Goal: Information Seeking & Learning: Learn about a topic

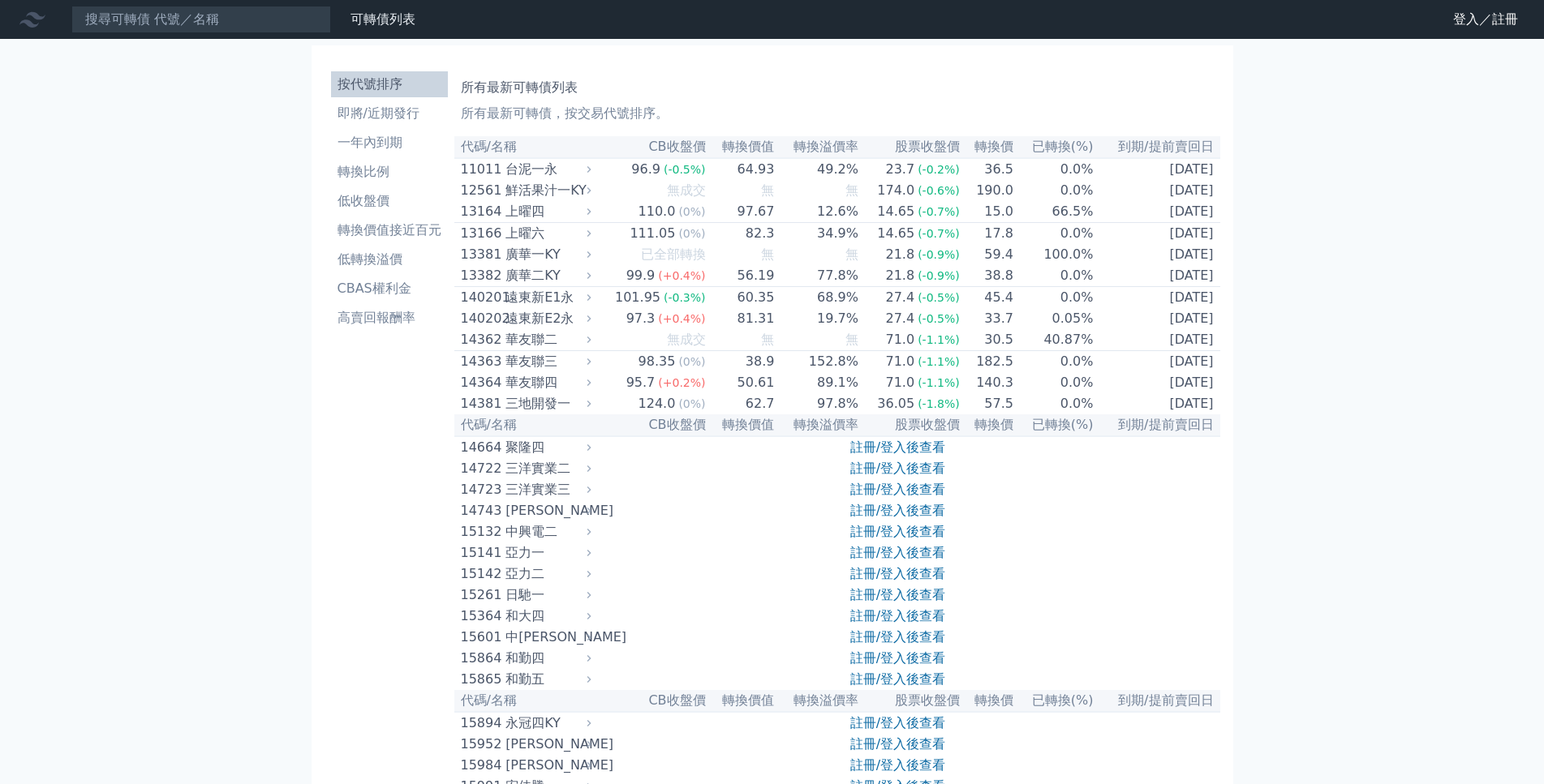
click at [747, 147] on th "轉換價值" at bounding box center [741, 147] width 69 height 22
click at [412, 113] on li "即將/近期發行" at bounding box center [389, 113] width 117 height 20
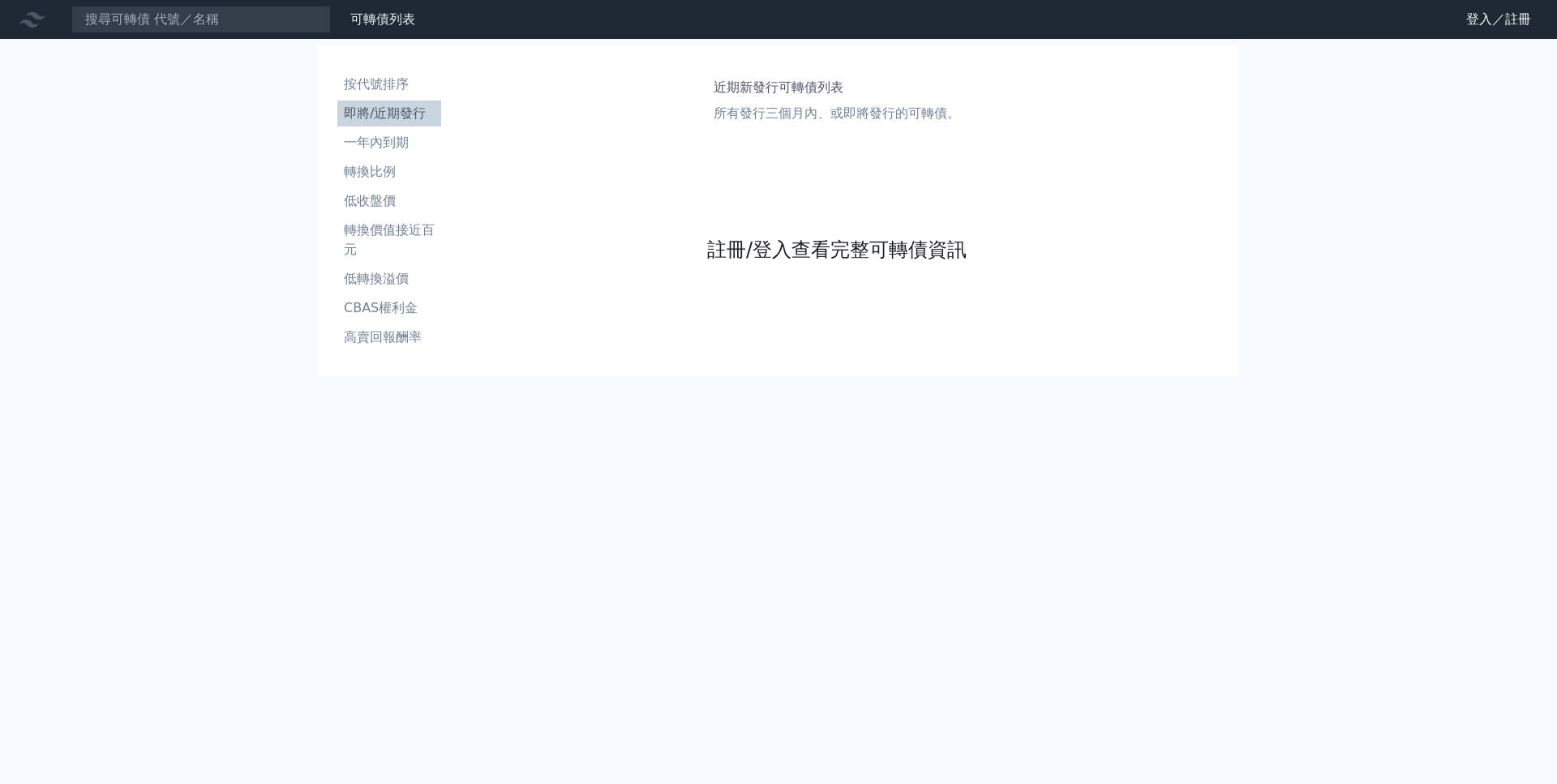
click at [836, 257] on link "註冊/登入查看完整可轉債資訊" at bounding box center [837, 250] width 260 height 26
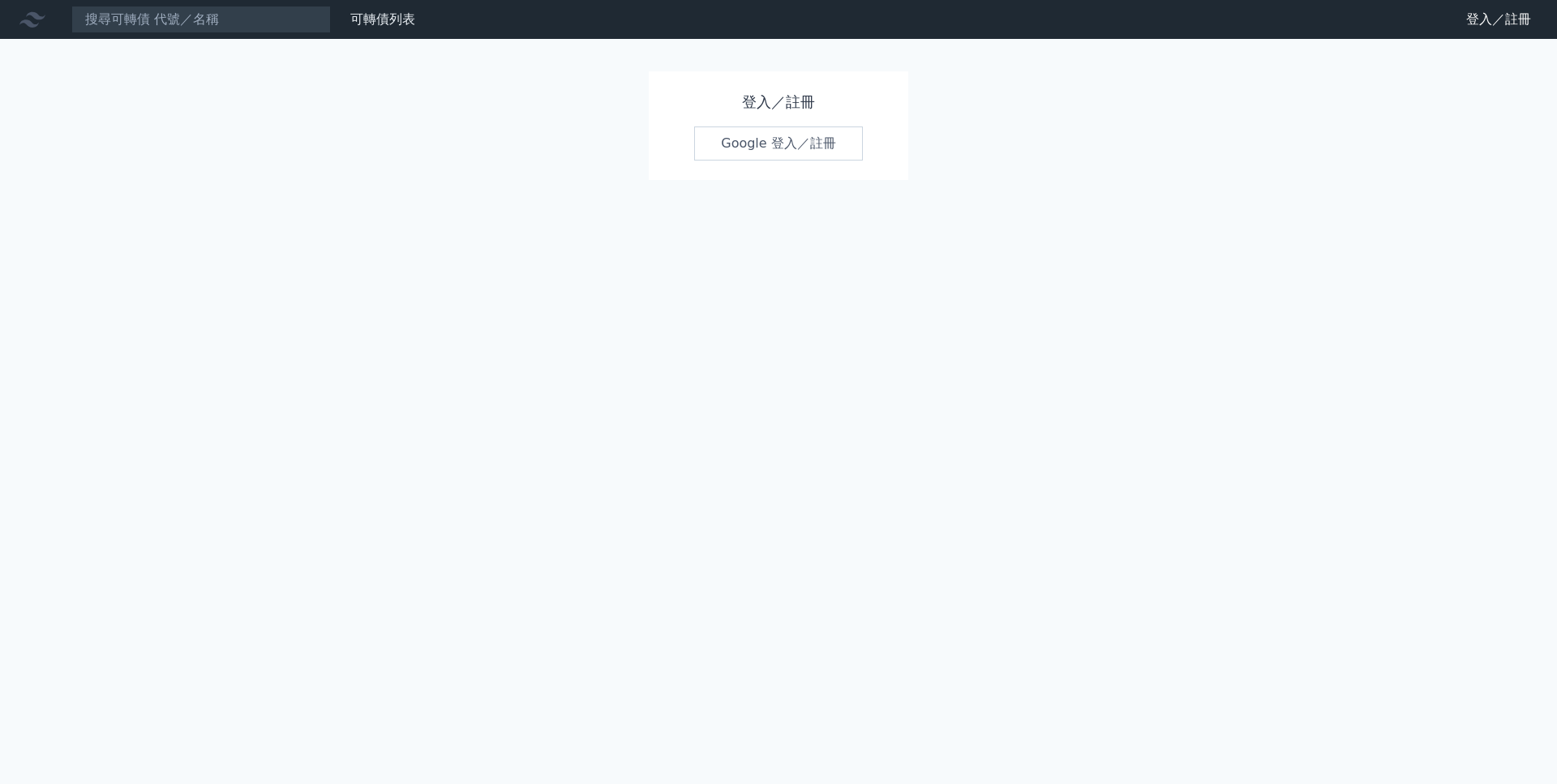
click at [804, 148] on link "Google 登入／註冊" at bounding box center [779, 143] width 169 height 34
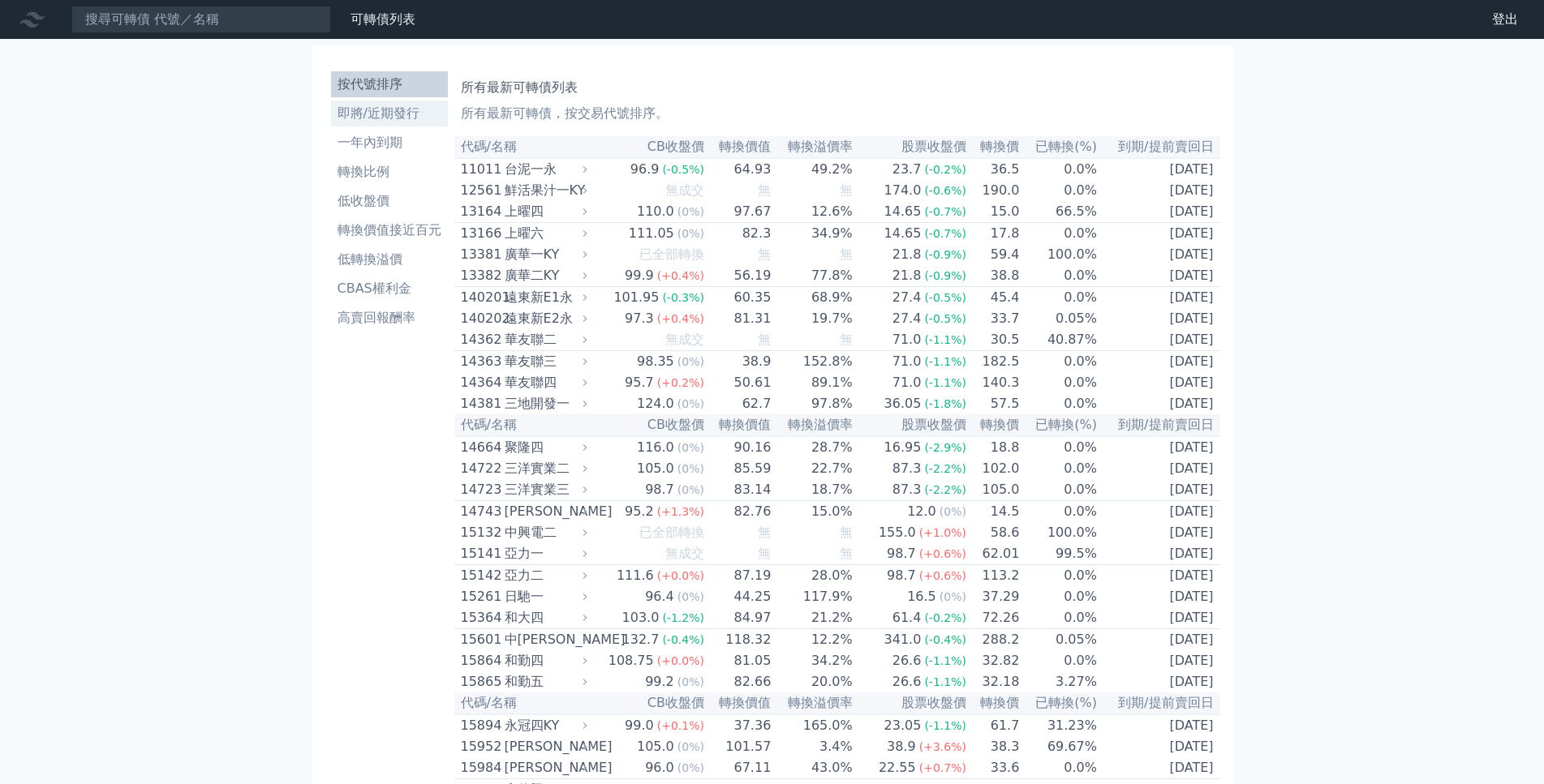
click at [367, 118] on li "即將/近期發行" at bounding box center [389, 113] width 117 height 20
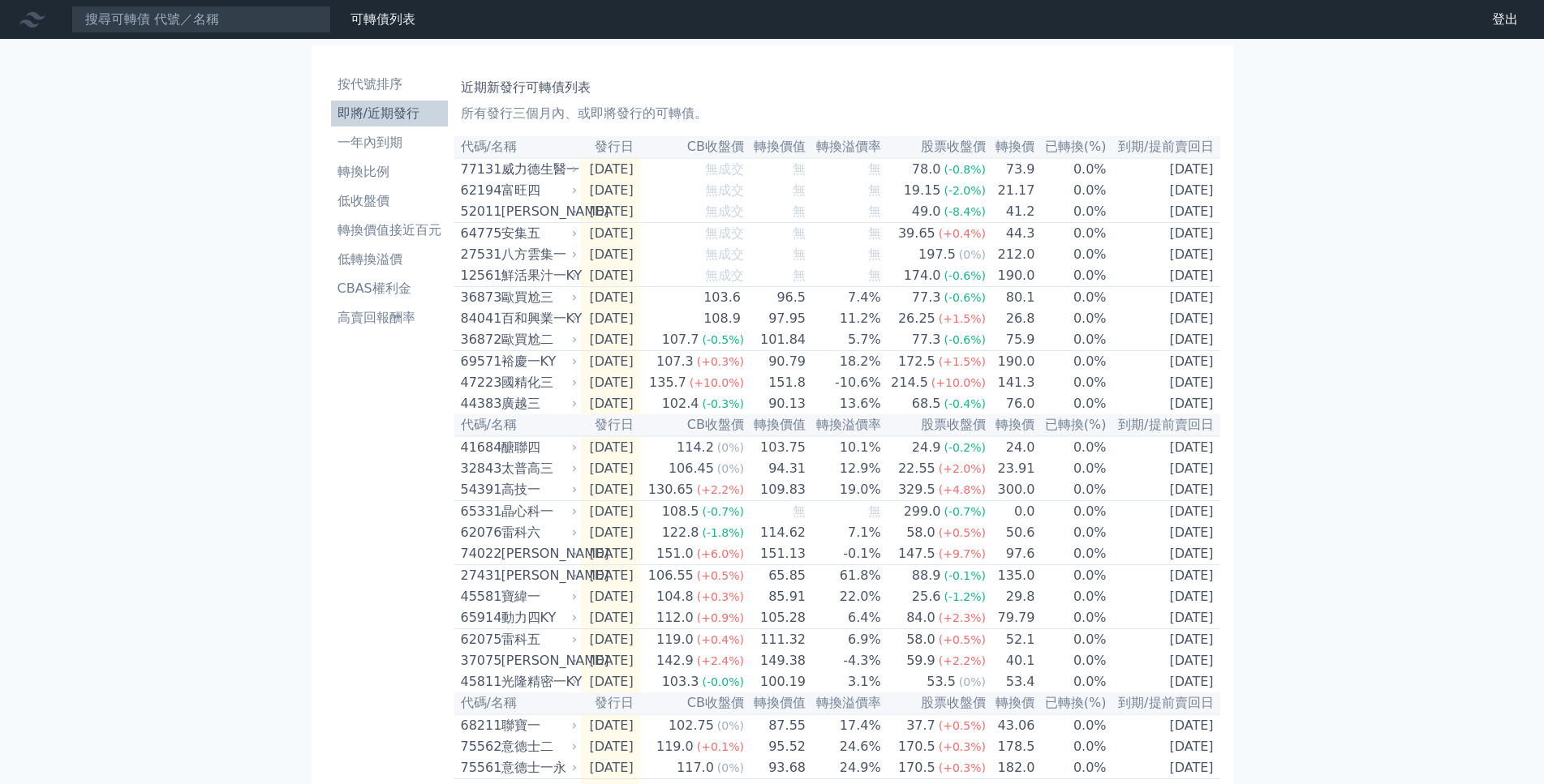
click at [806, 147] on th "轉換價值" at bounding box center [776, 147] width 61 height 22
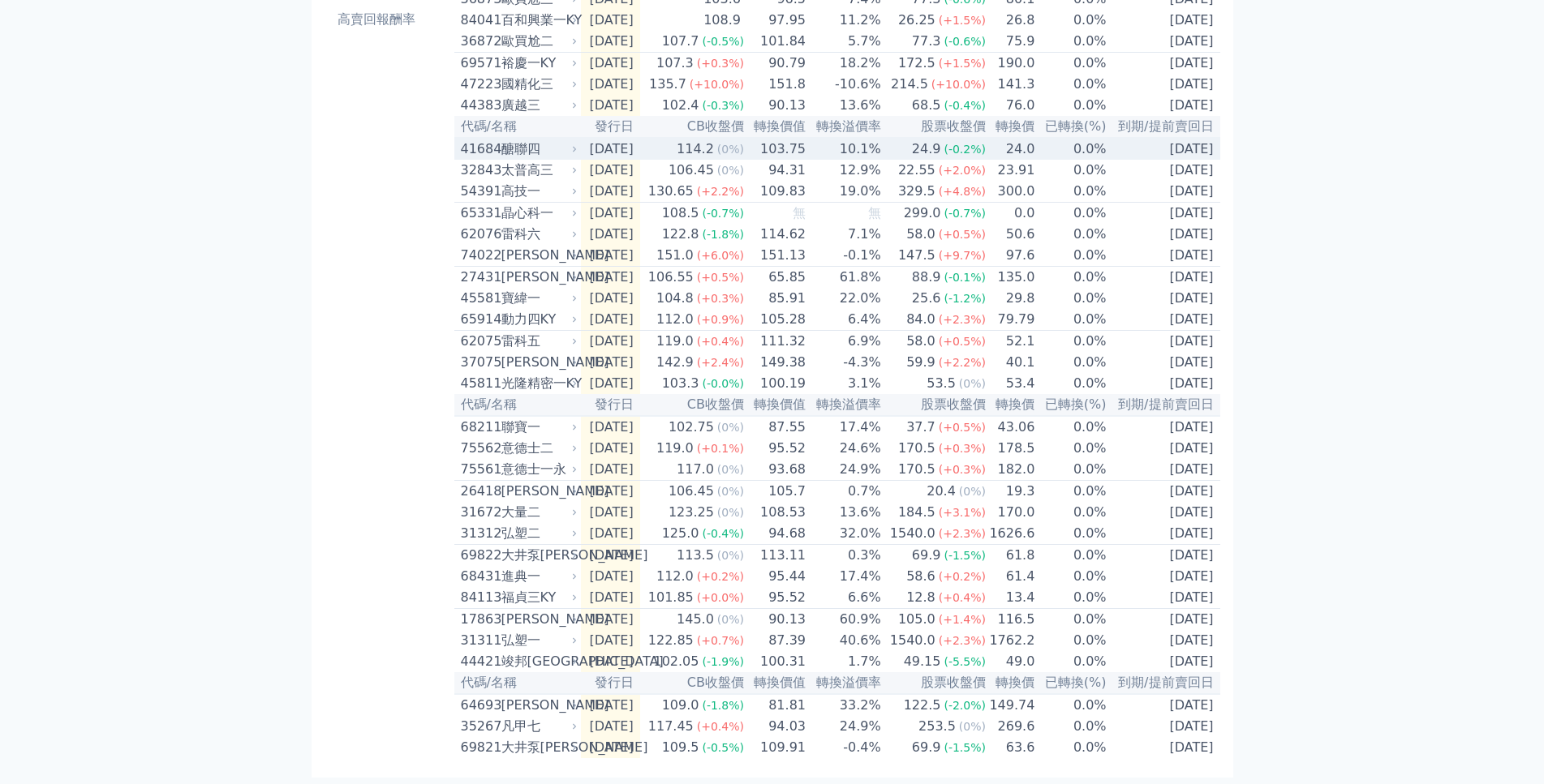
scroll to position [368, 0]
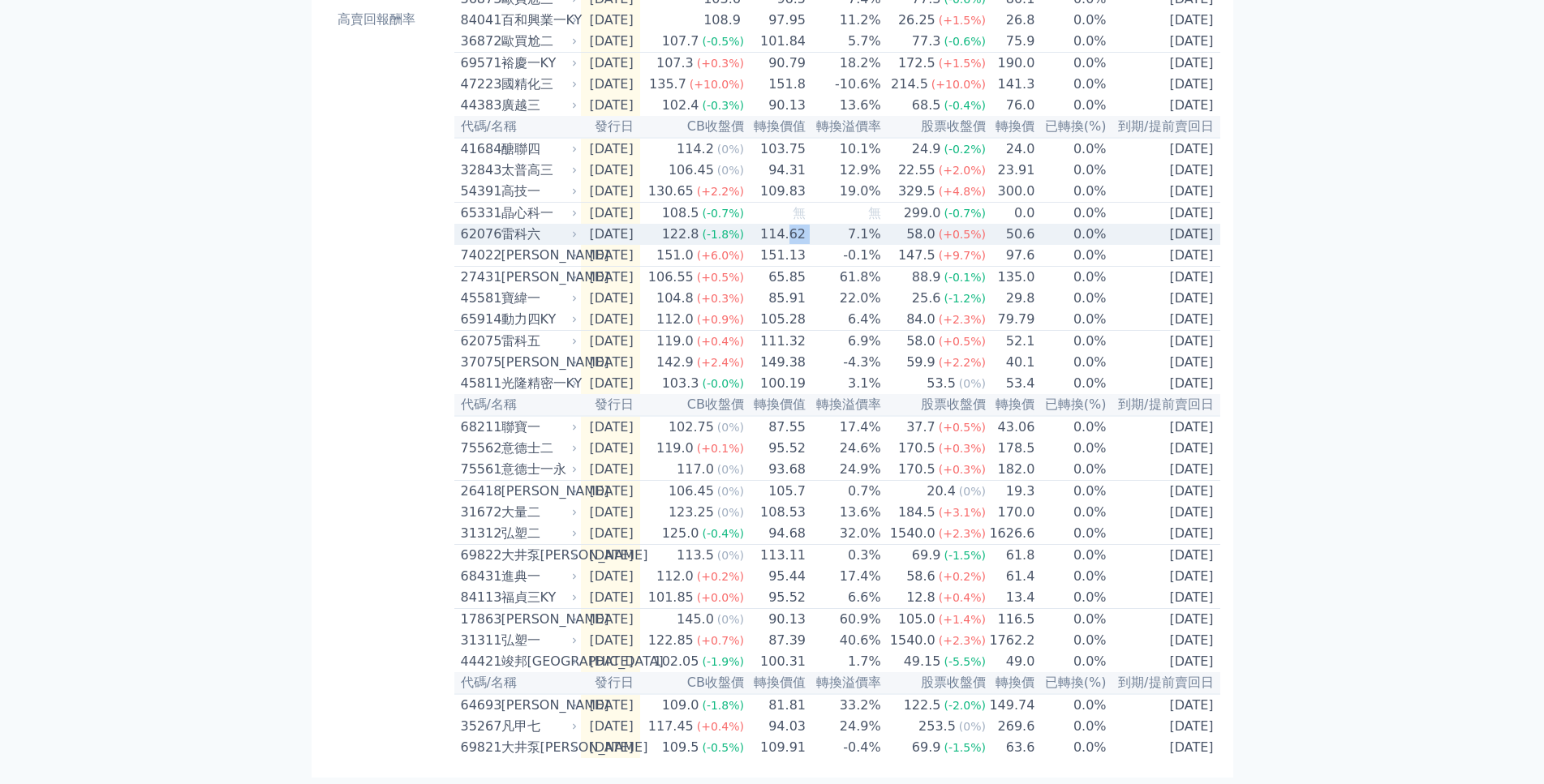
drag, startPoint x: 811, startPoint y: 204, endPoint x: 830, endPoint y: 192, distance: 22.5
click at [830, 224] on tr "62076 雷科六 2025-09-05 122.8 (-1.8%) 114.62 7.1% 58.0 (+0.5%) 50.6 0.0% 2027-09-05" at bounding box center [837, 234] width 766 height 21
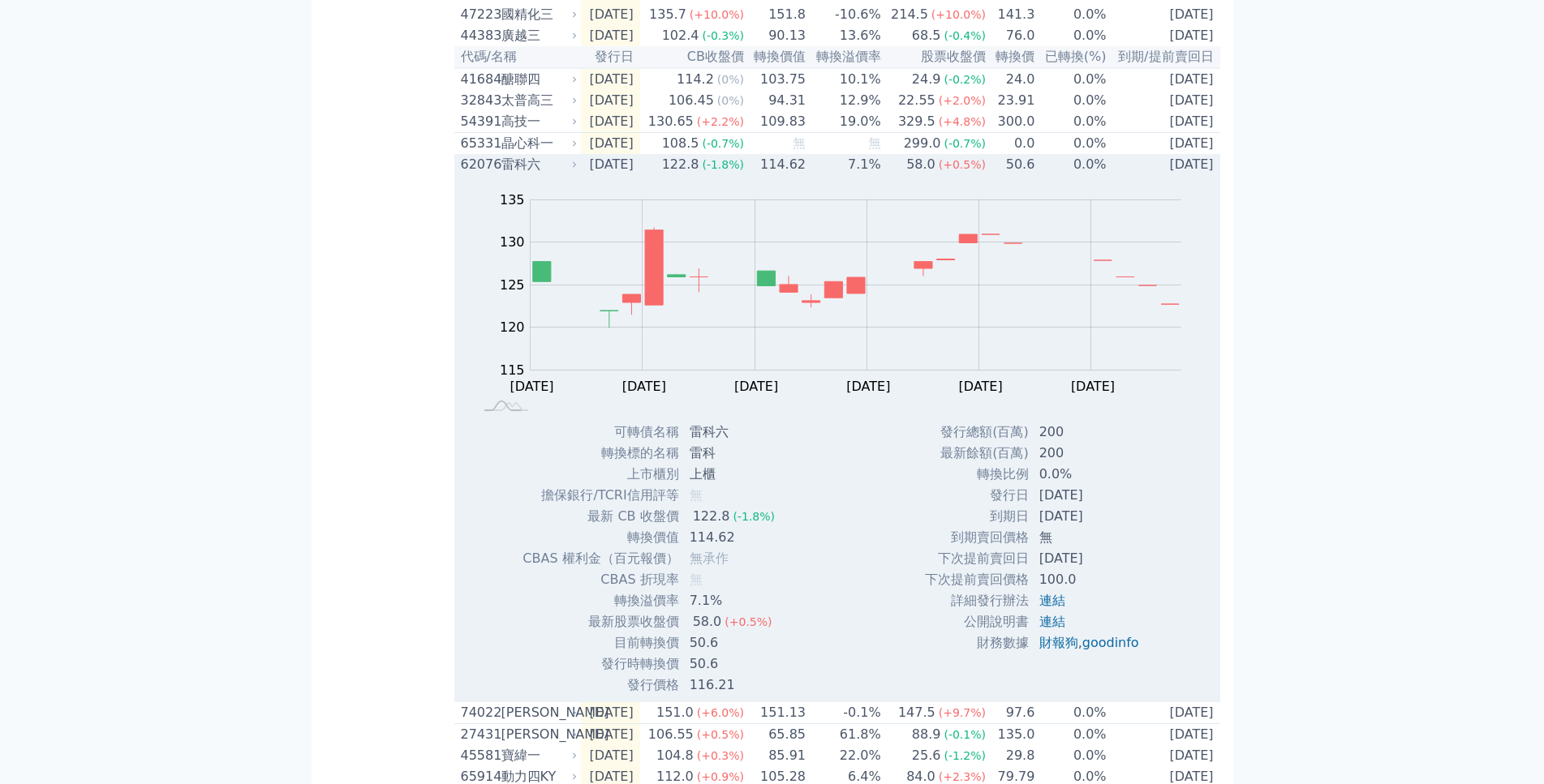
click at [830, 176] on td "7.1%" at bounding box center [844, 164] width 76 height 21
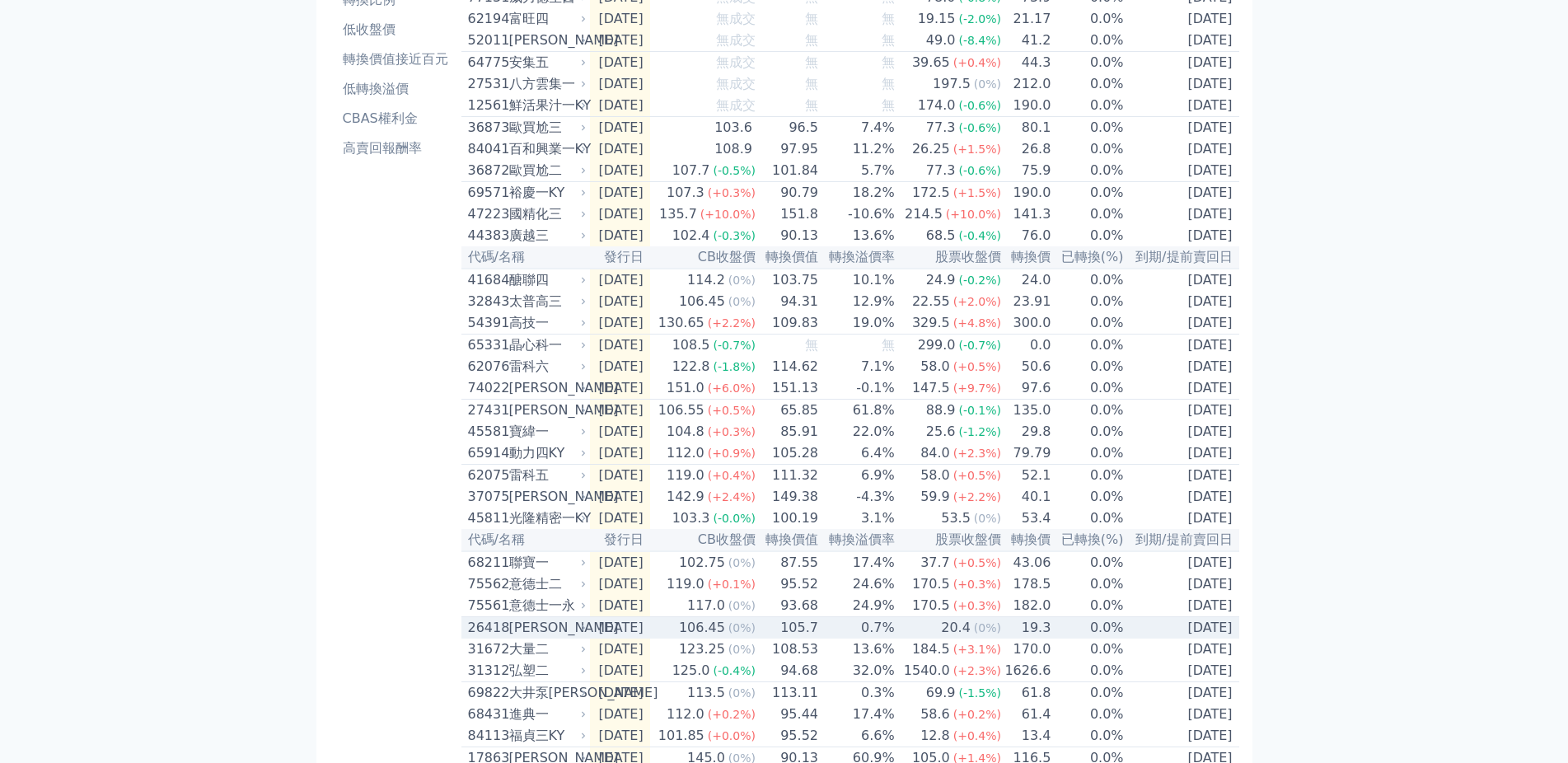
scroll to position [0, 0]
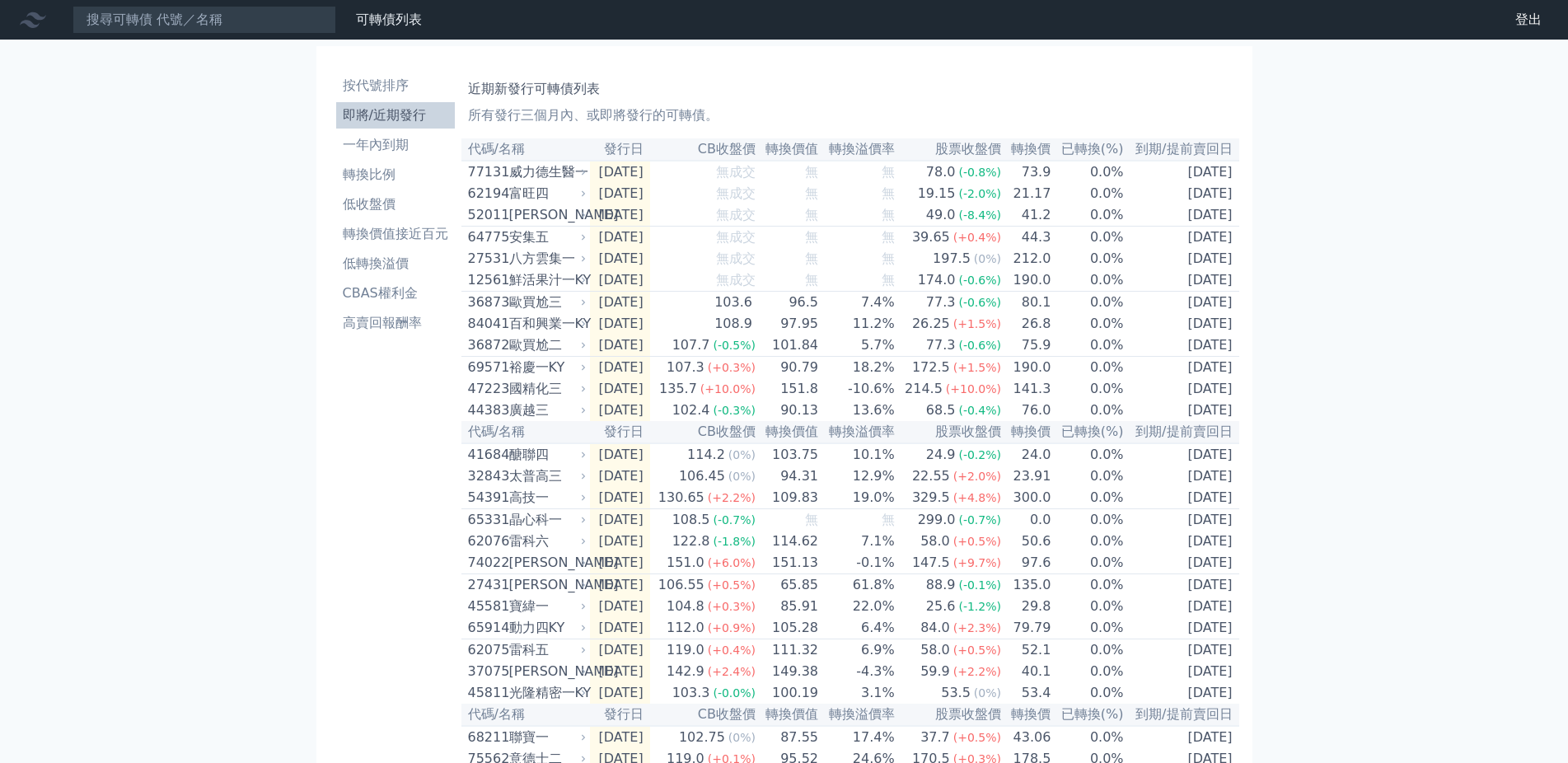
click at [435, 63] on div "按代號排序 即將/近期發行 一年內到期 轉換比例 低收盤價 轉換價值接近百元 低轉換溢價 CBAS權利金 高賣回報酬率 近期新發行可轉債列表 所有發行三個月內…" at bounding box center [784, 570] width 910 height 1021
click at [409, 71] on div "按代號排序 即將/近期發行 一年內到期 轉換比例 低收盤價 轉換價值接近百元 低轉換溢價 CBAS權利金 高賣回報酬率" at bounding box center [396, 570] width 132 height 1008
click at [412, 86] on li "按代號排序" at bounding box center [395, 86] width 119 height 20
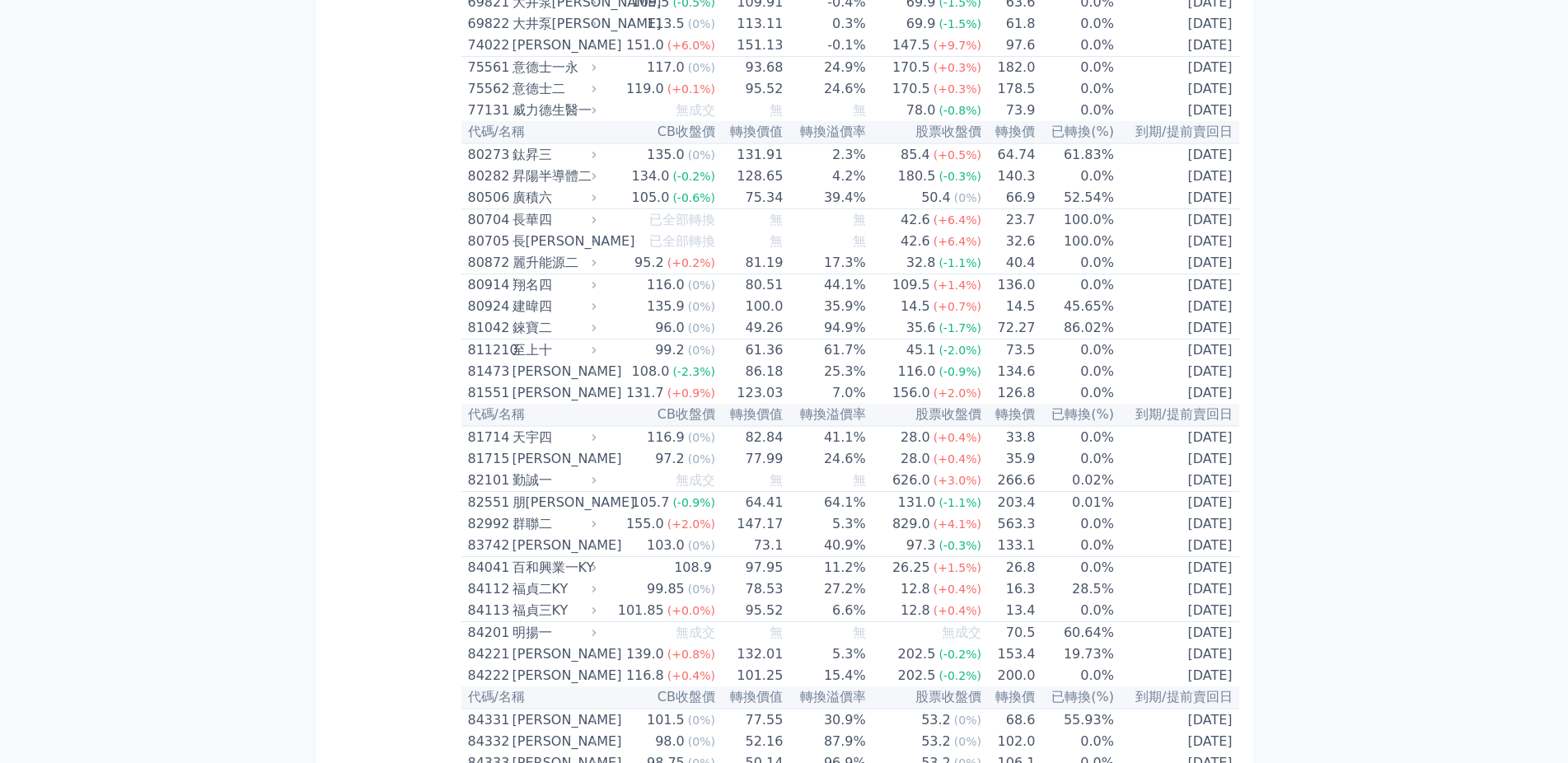
scroll to position [7770, 0]
